Goal: Use online tool/utility: Utilize a website feature to perform a specific function

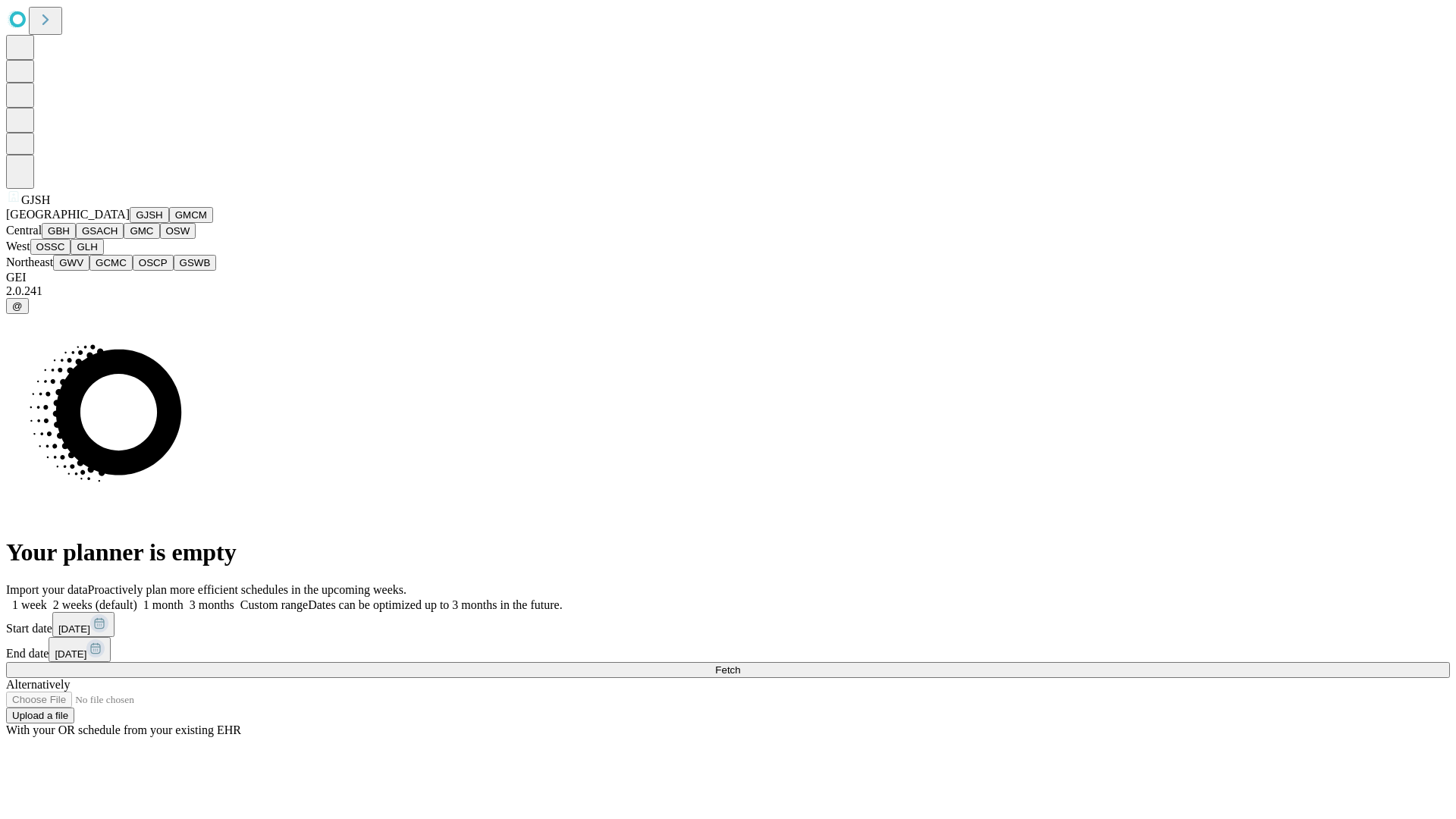
click at [129, 223] on button "GJSH" at bounding box center [149, 215] width 40 height 16
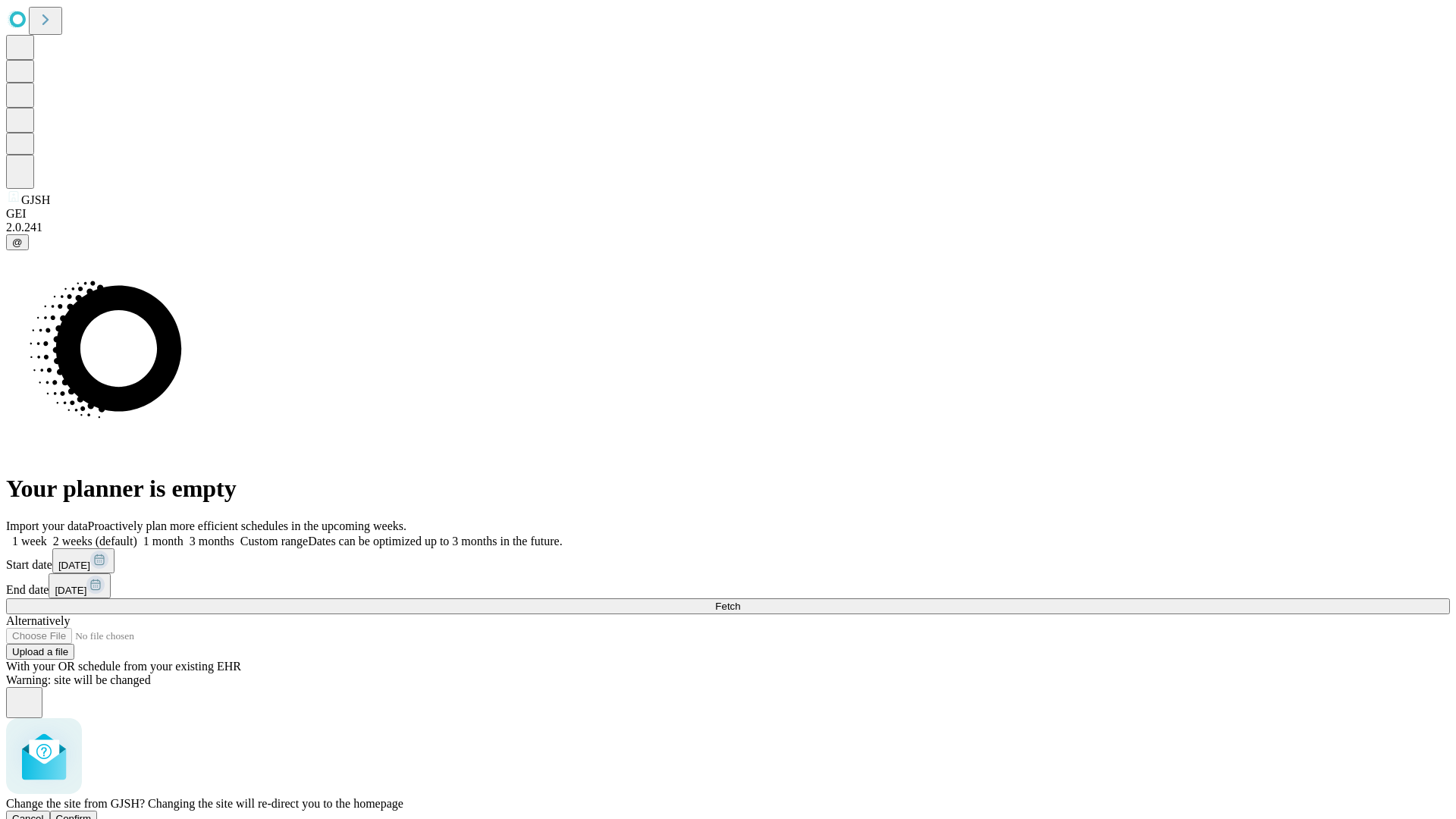
click at [91, 813] on span "Confirm" at bounding box center [73, 818] width 35 height 11
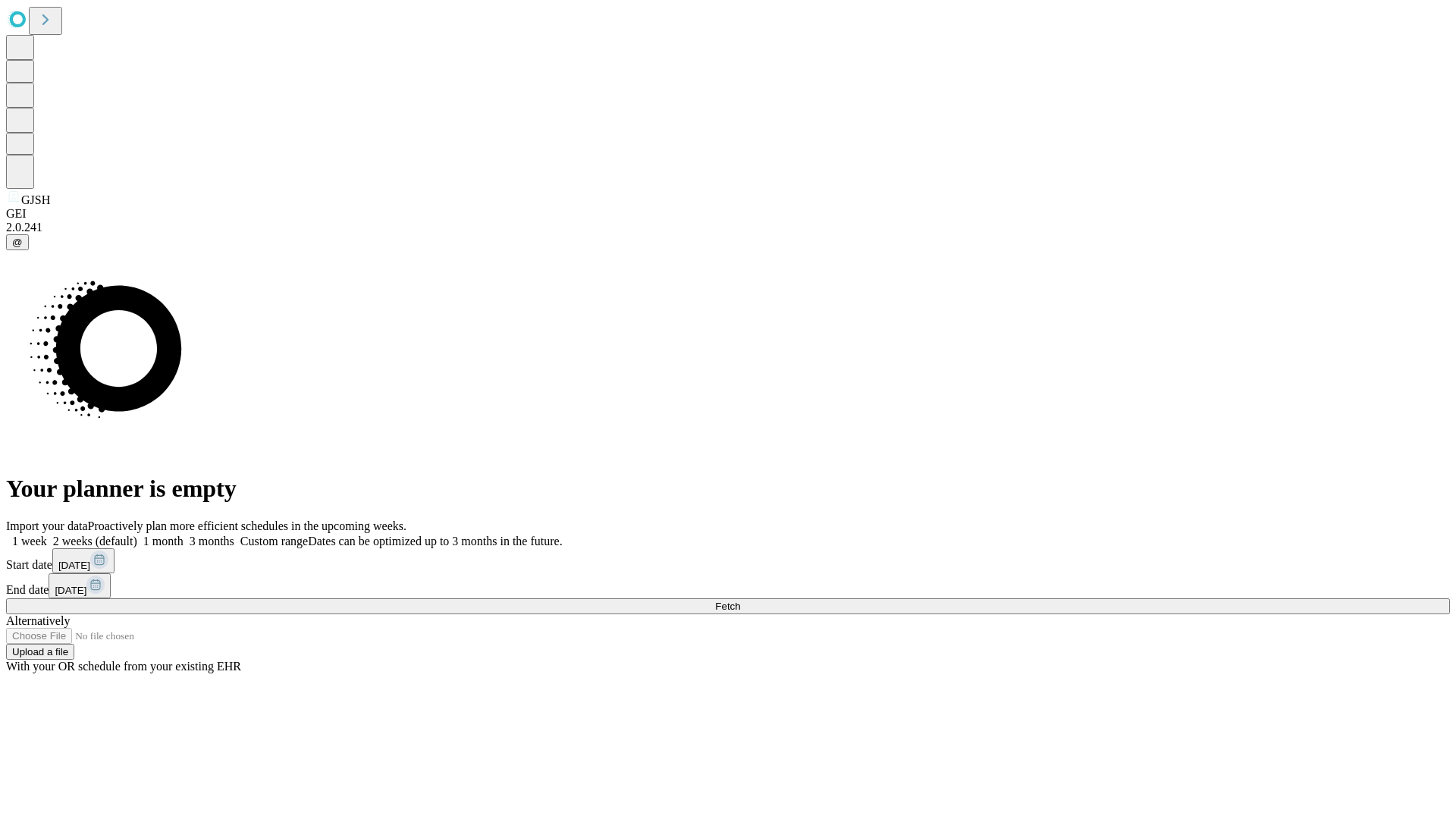
click at [184, 535] on label "1 month" at bounding box center [160, 541] width 47 height 13
click at [740, 600] on span "Fetch" at bounding box center [727, 605] width 25 height 11
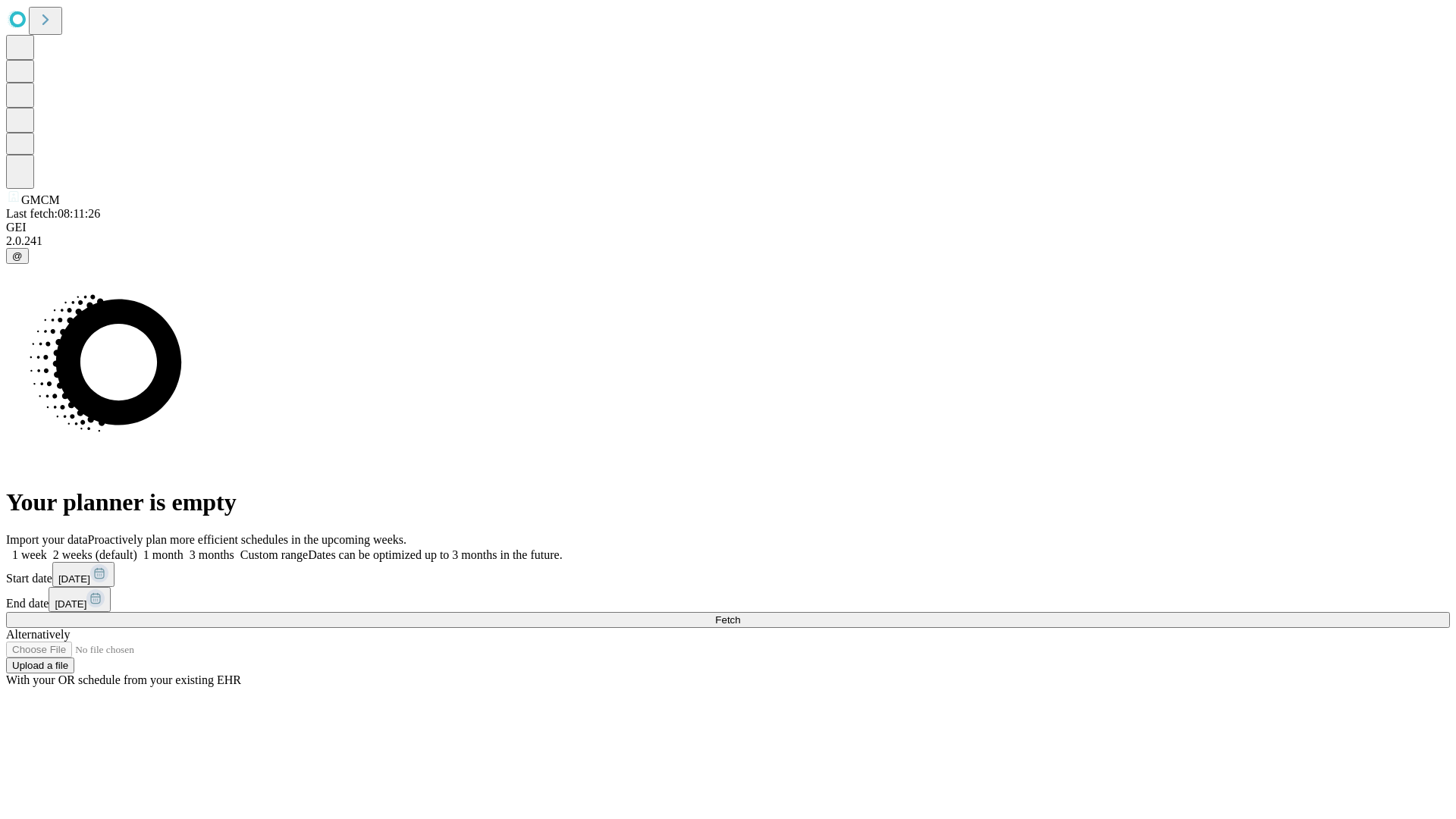
click at [184, 548] on label "1 month" at bounding box center [160, 554] width 47 height 13
click at [740, 614] on span "Fetch" at bounding box center [727, 619] width 25 height 11
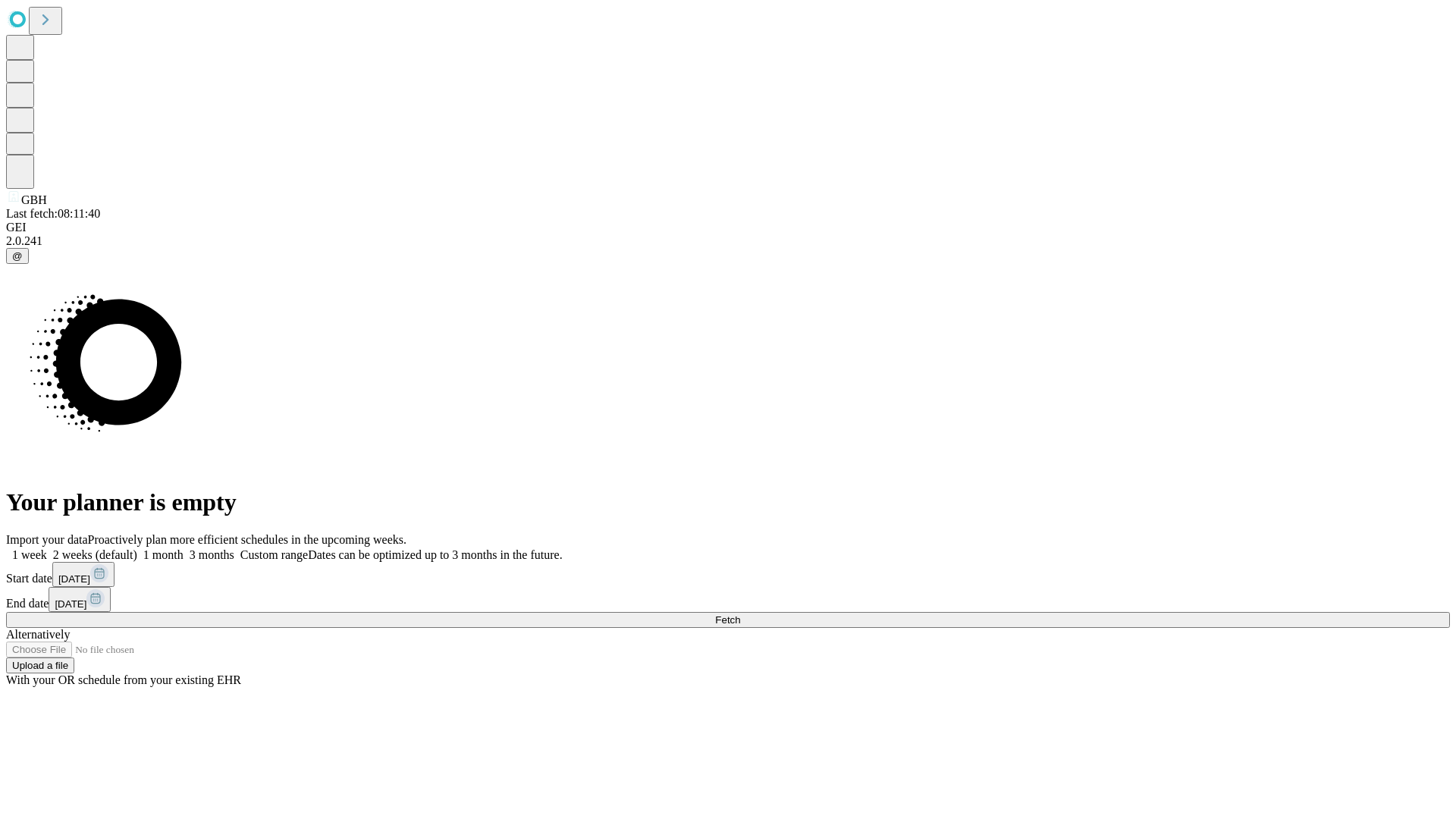
click at [184, 548] on label "1 month" at bounding box center [160, 554] width 47 height 13
click at [740, 614] on span "Fetch" at bounding box center [727, 619] width 25 height 11
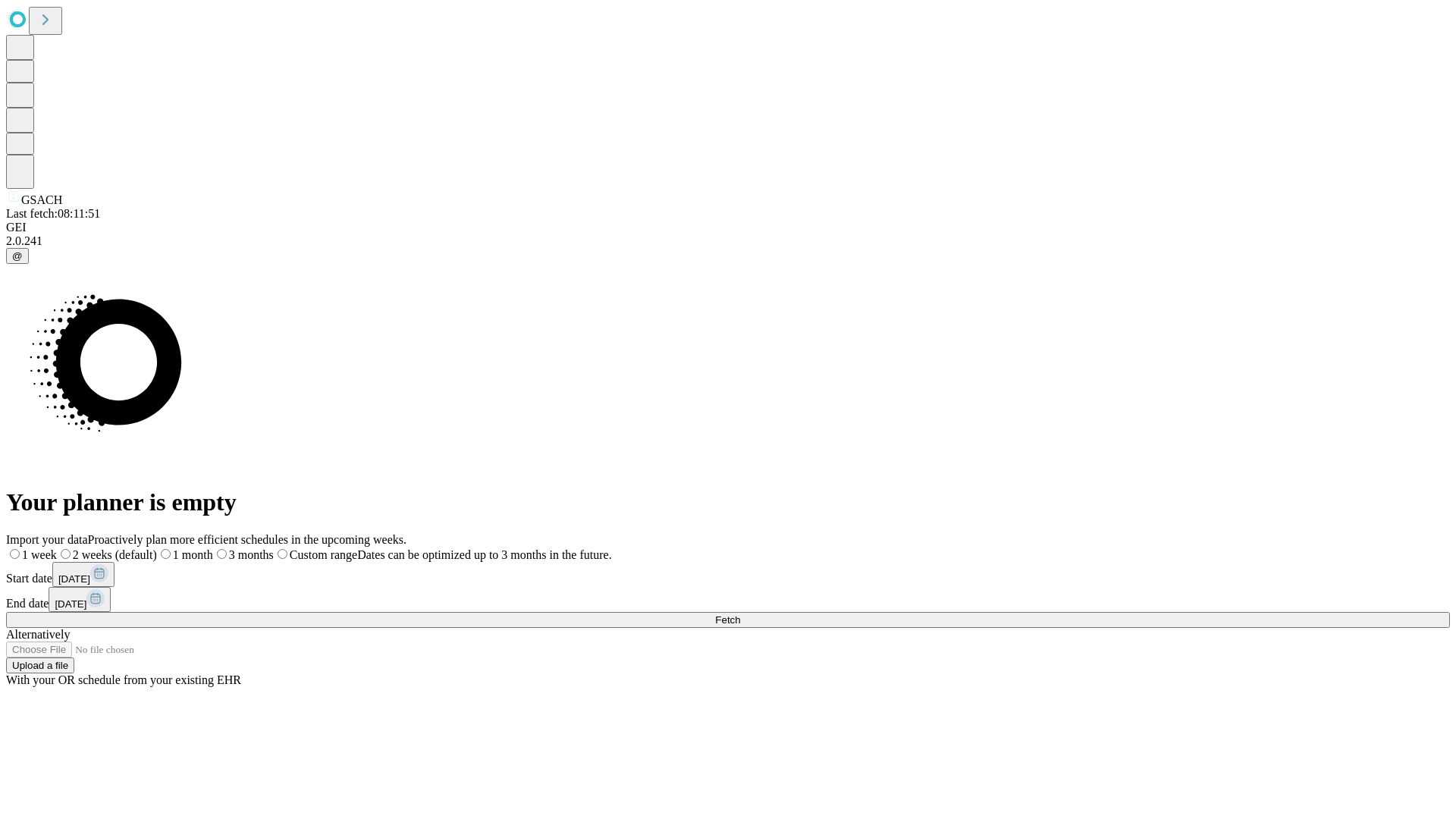
click at [740, 614] on span "Fetch" at bounding box center [727, 619] width 25 height 11
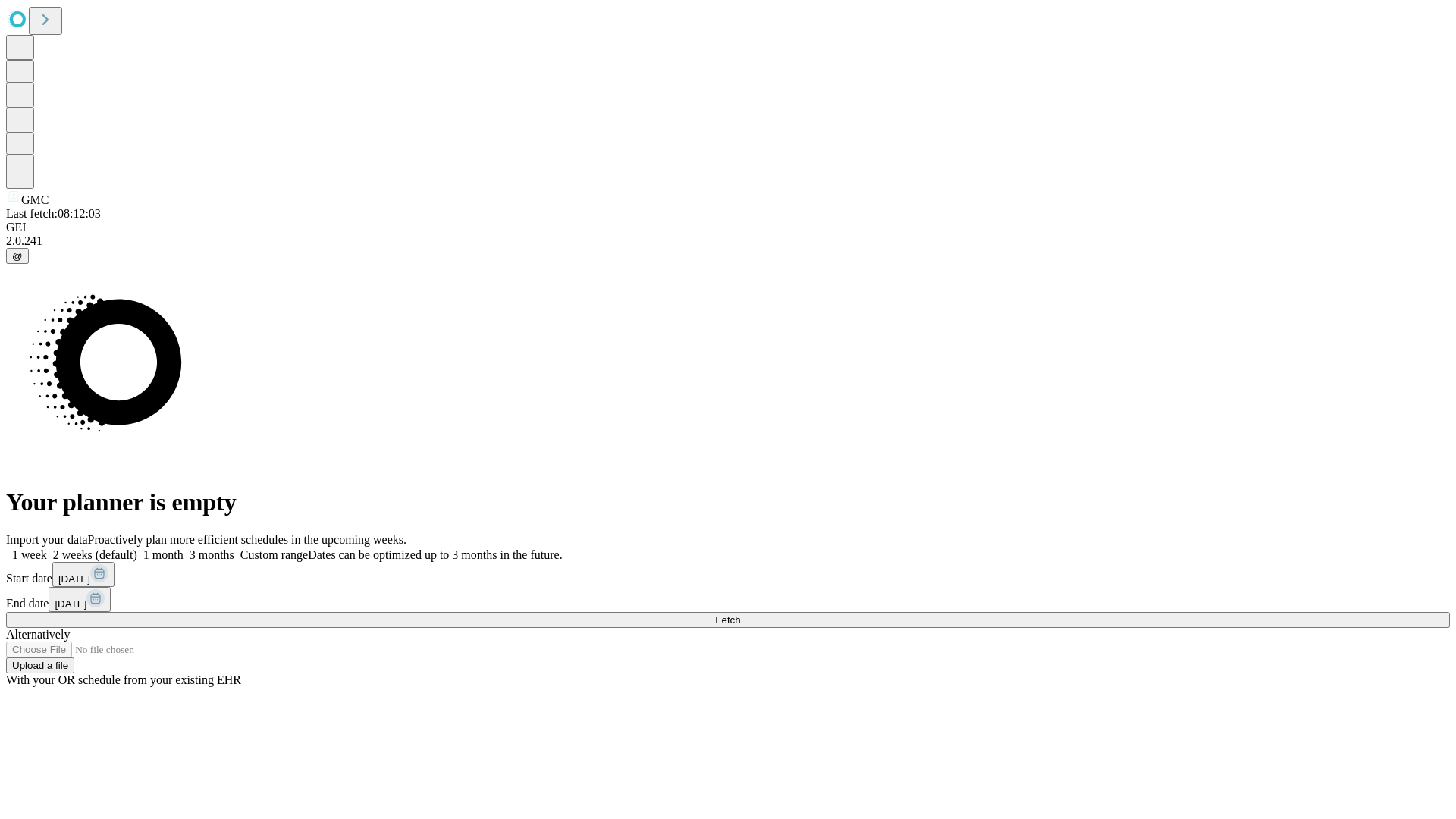
click at [184, 548] on label "1 month" at bounding box center [160, 554] width 47 height 13
click at [740, 614] on span "Fetch" at bounding box center [727, 619] width 25 height 11
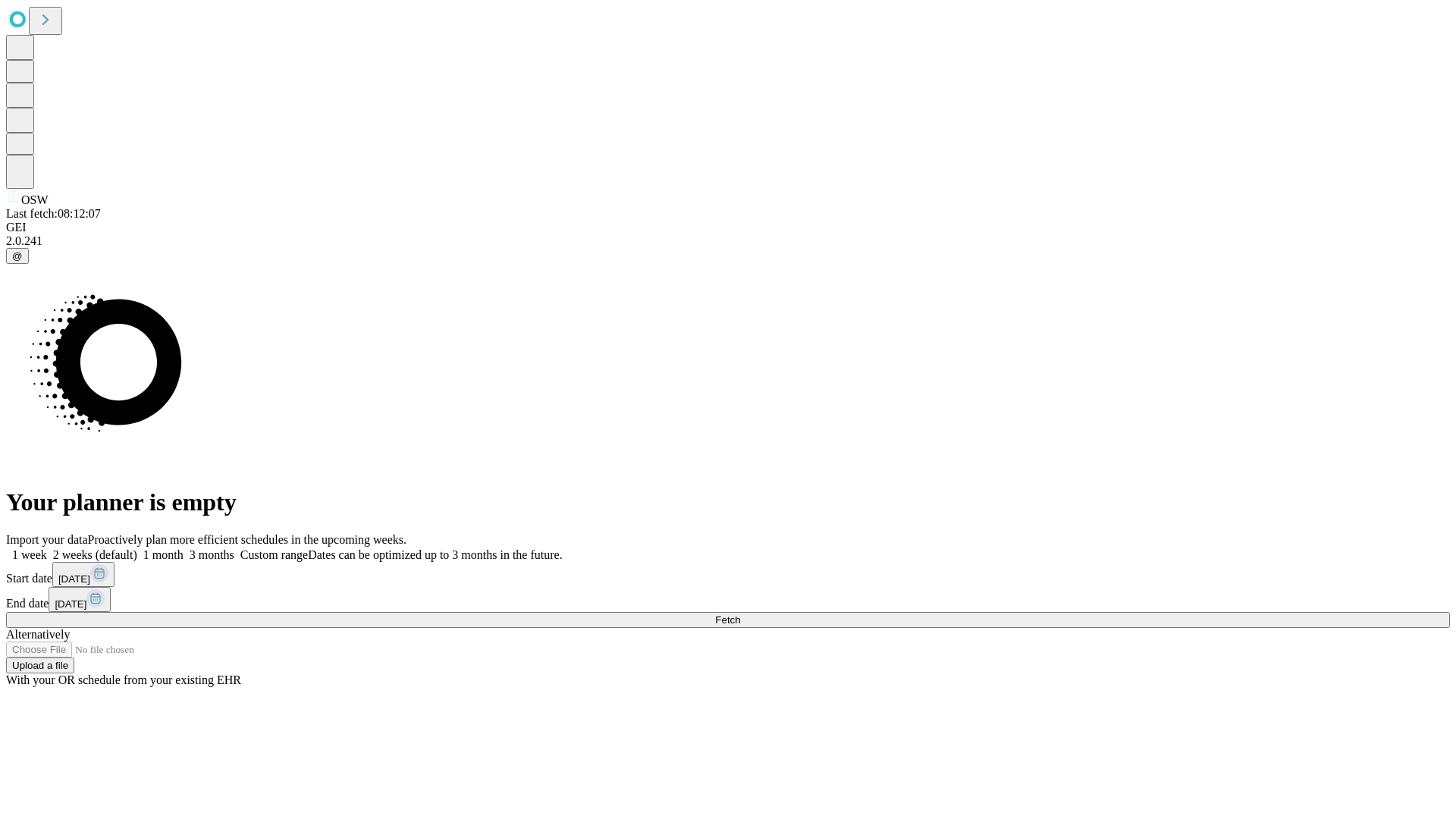
click at [184, 548] on label "1 month" at bounding box center [160, 554] width 47 height 13
click at [740, 614] on span "Fetch" at bounding box center [727, 619] width 25 height 11
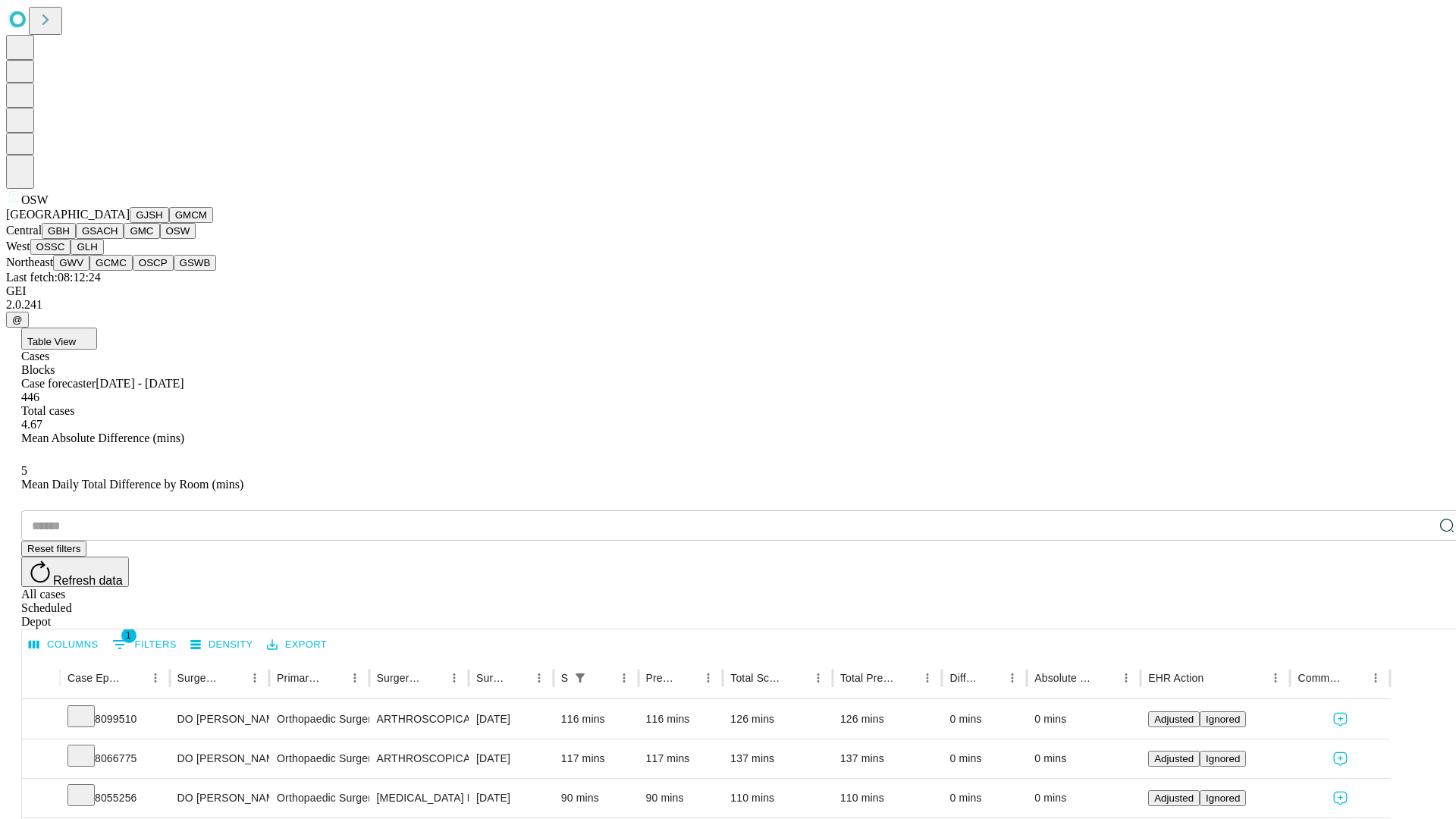
click at [72, 254] on button "OSSC" at bounding box center [50, 247] width 41 height 16
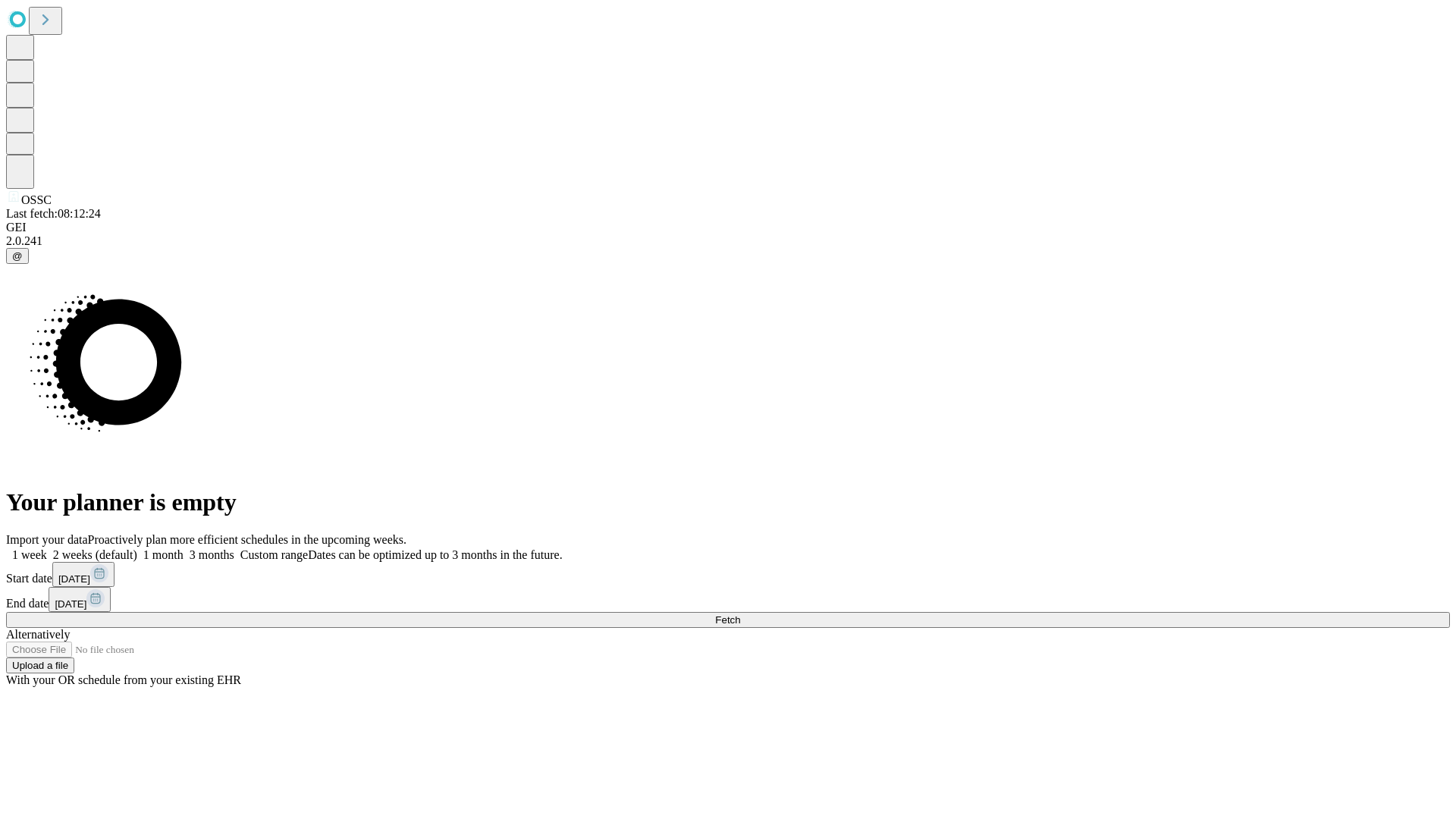
click at [184, 548] on label "1 month" at bounding box center [160, 554] width 47 height 13
click at [740, 614] on span "Fetch" at bounding box center [727, 619] width 25 height 11
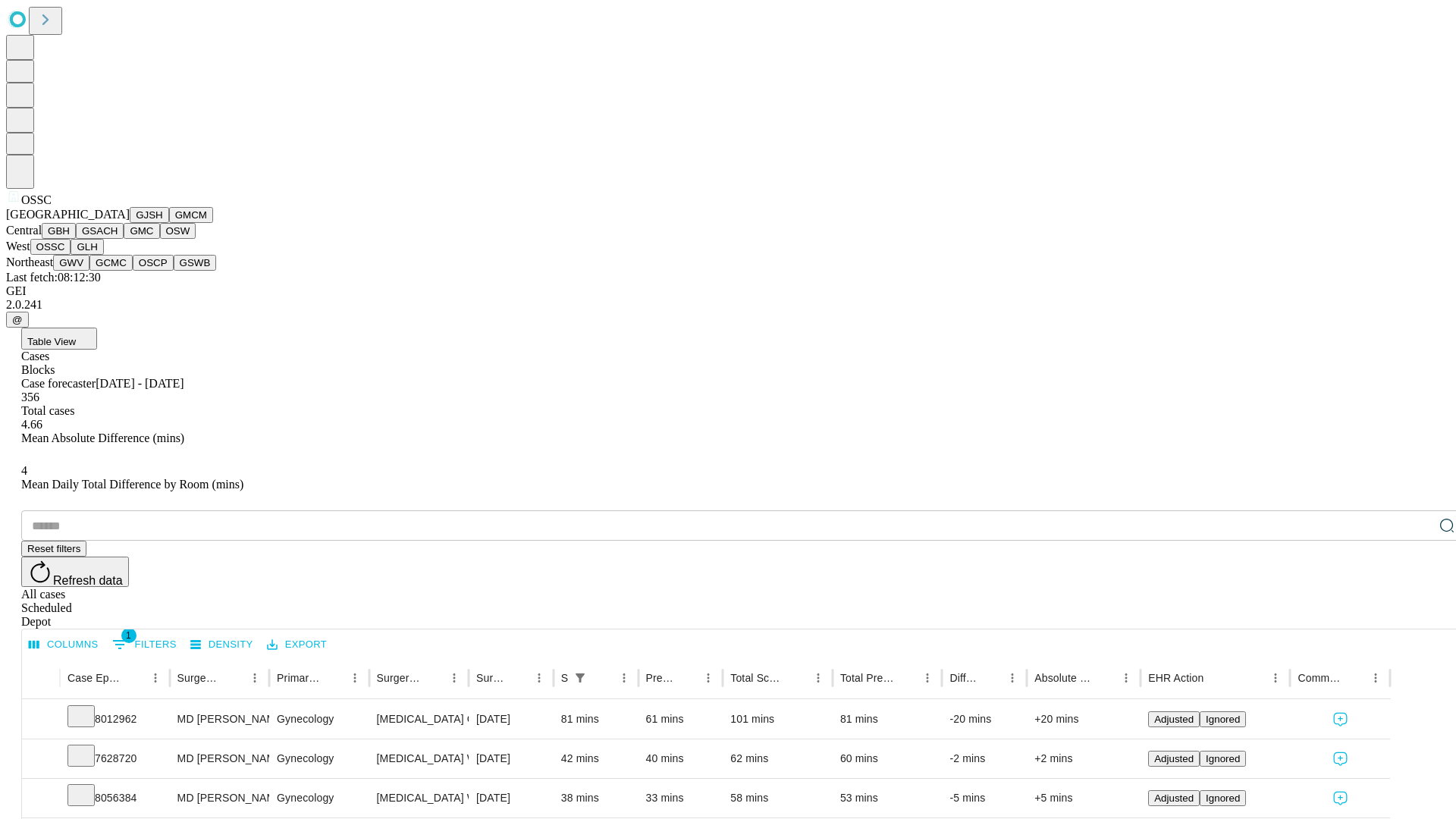
click at [104, 254] on button "GLH" at bounding box center [87, 247] width 33 height 16
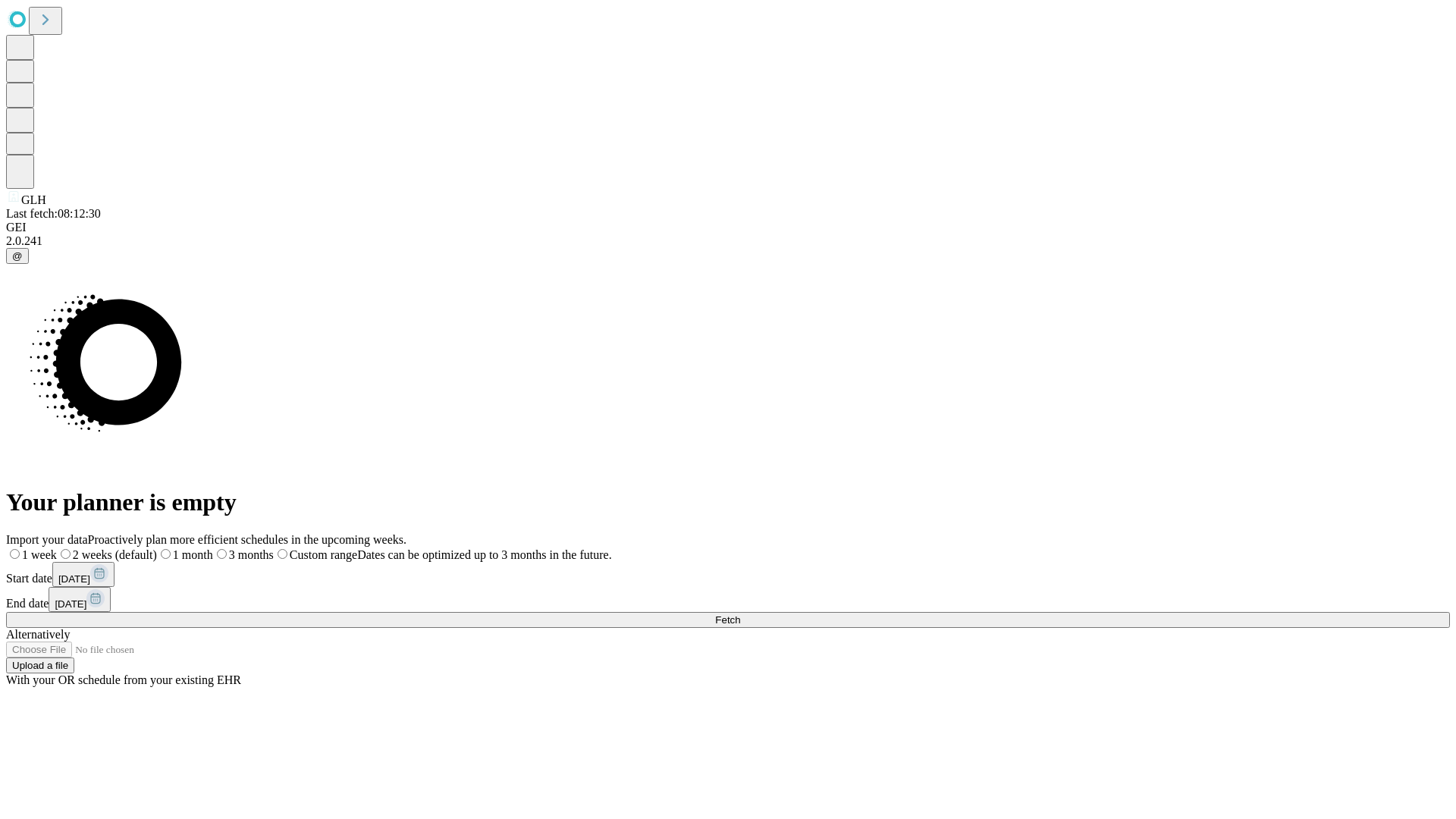
click at [213, 548] on label "1 month" at bounding box center [185, 554] width 56 height 13
click at [740, 614] on span "Fetch" at bounding box center [727, 619] width 25 height 11
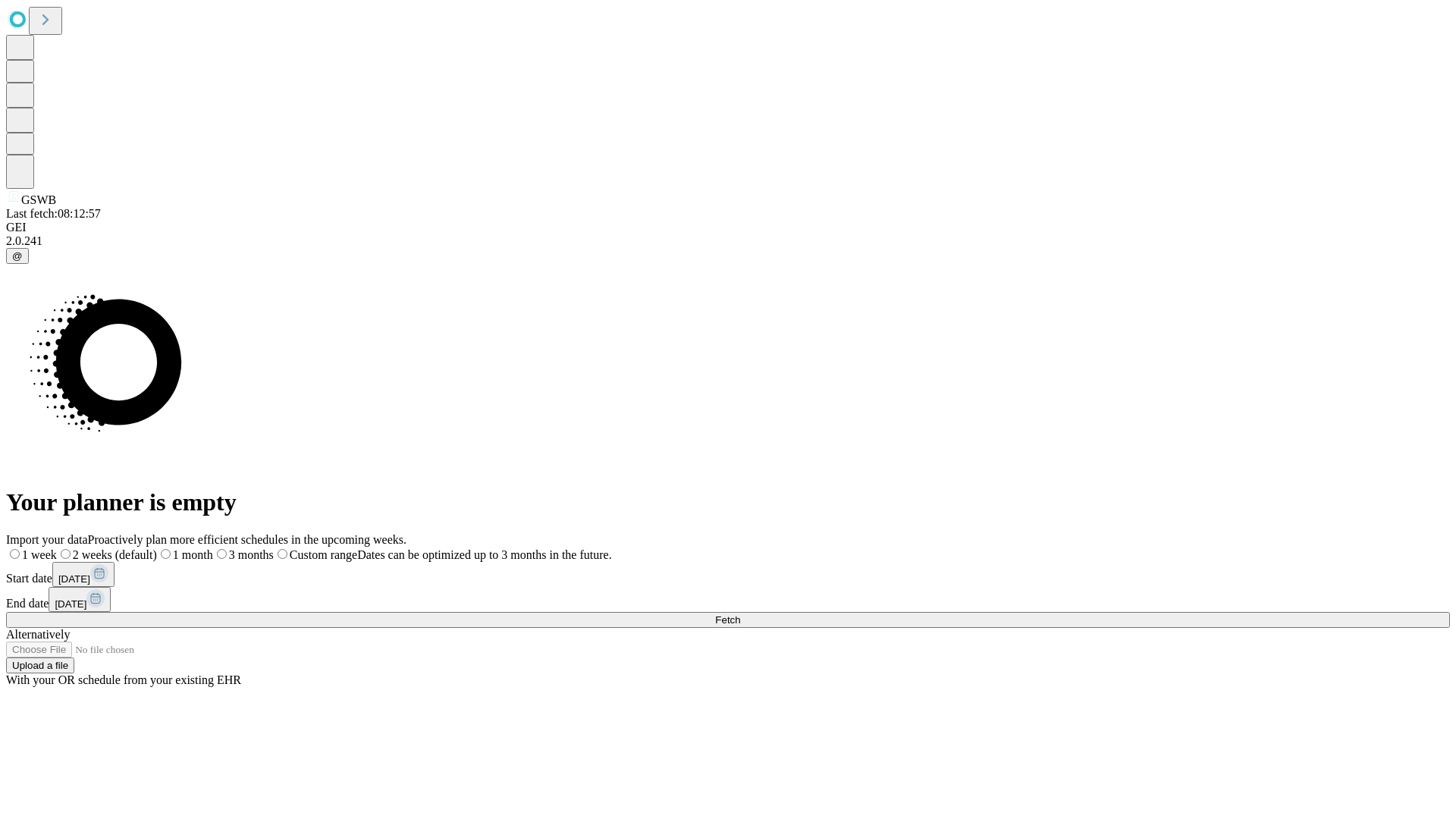
click at [213, 548] on label "1 month" at bounding box center [185, 554] width 56 height 13
click at [740, 614] on span "Fetch" at bounding box center [727, 619] width 25 height 11
